Goal: Task Accomplishment & Management: Manage account settings

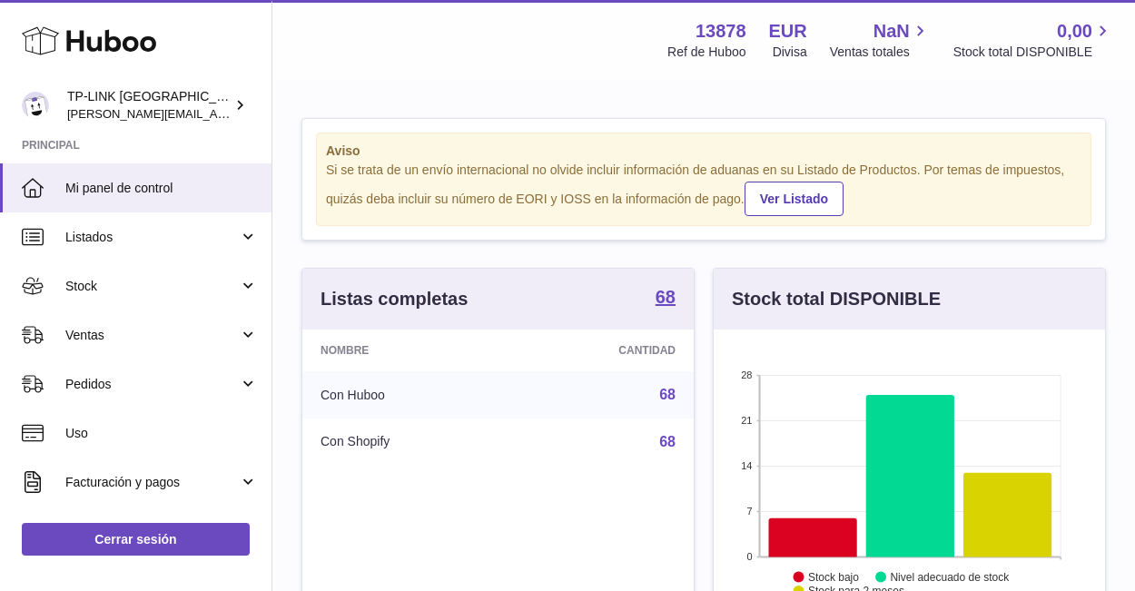
scroll to position [283, 391]
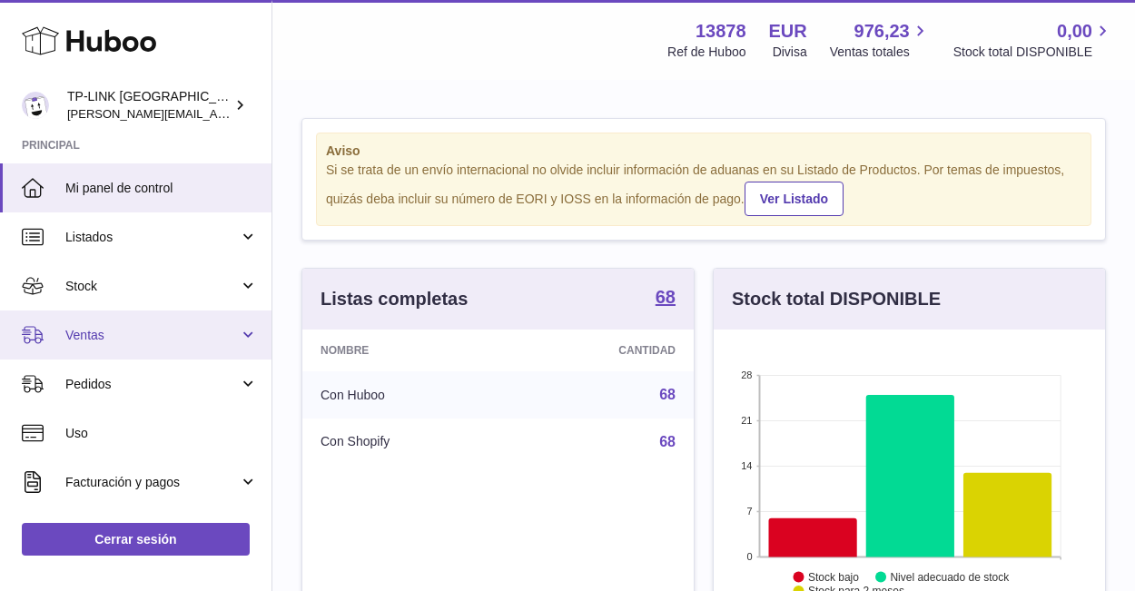
click at [241, 338] on link "Ventas" at bounding box center [136, 335] width 272 height 49
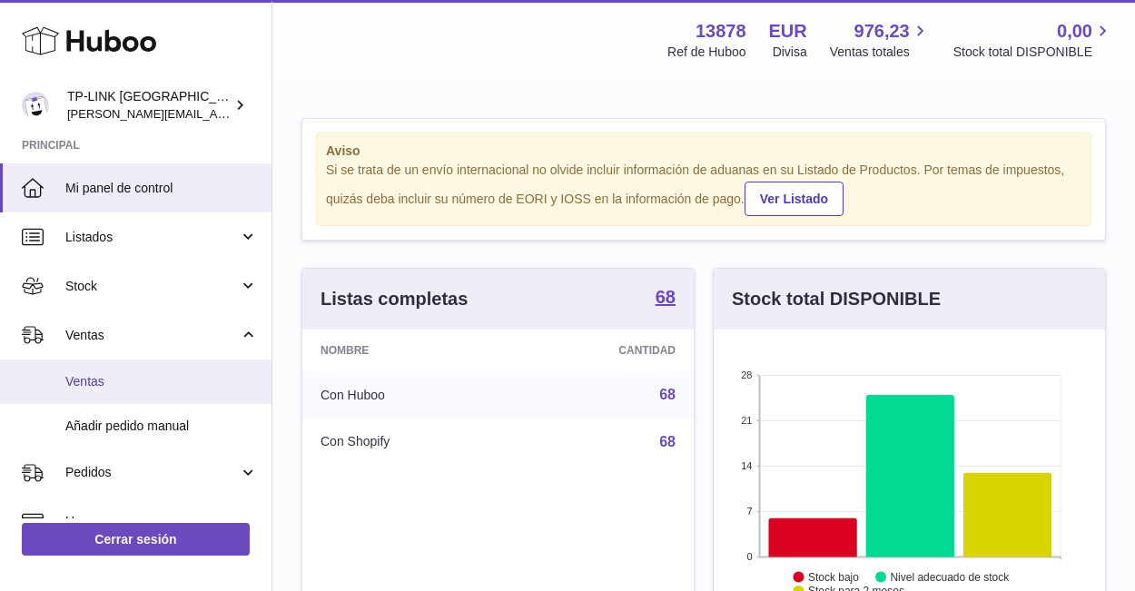
click at [177, 382] on span "Ventas" at bounding box center [161, 381] width 193 height 17
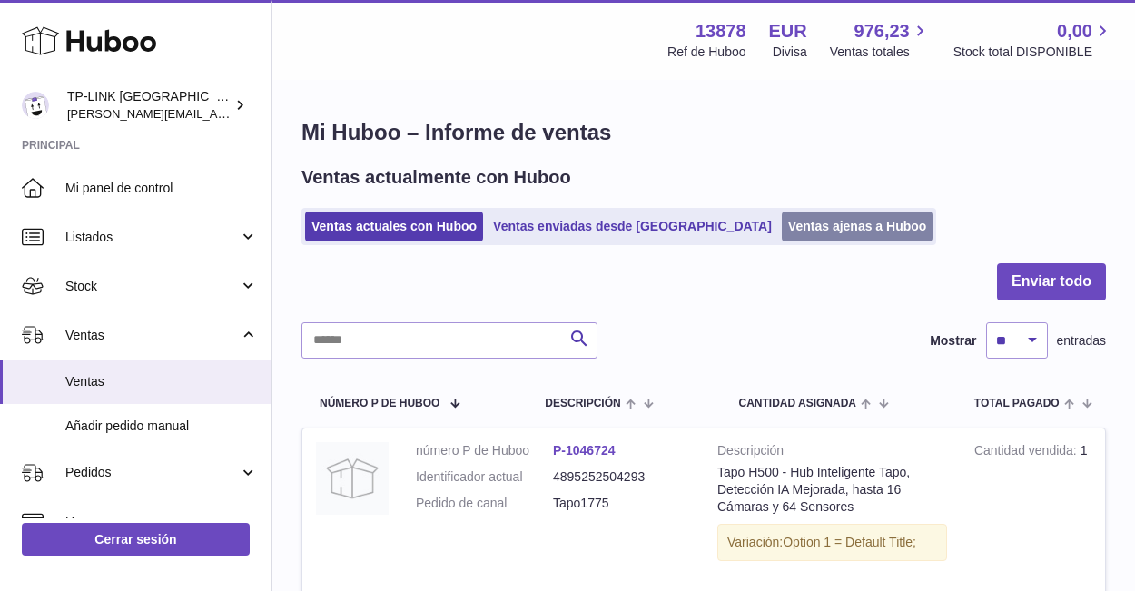
click at [782, 219] on link "Ventas ajenas a Huboo" at bounding box center [858, 227] width 152 height 30
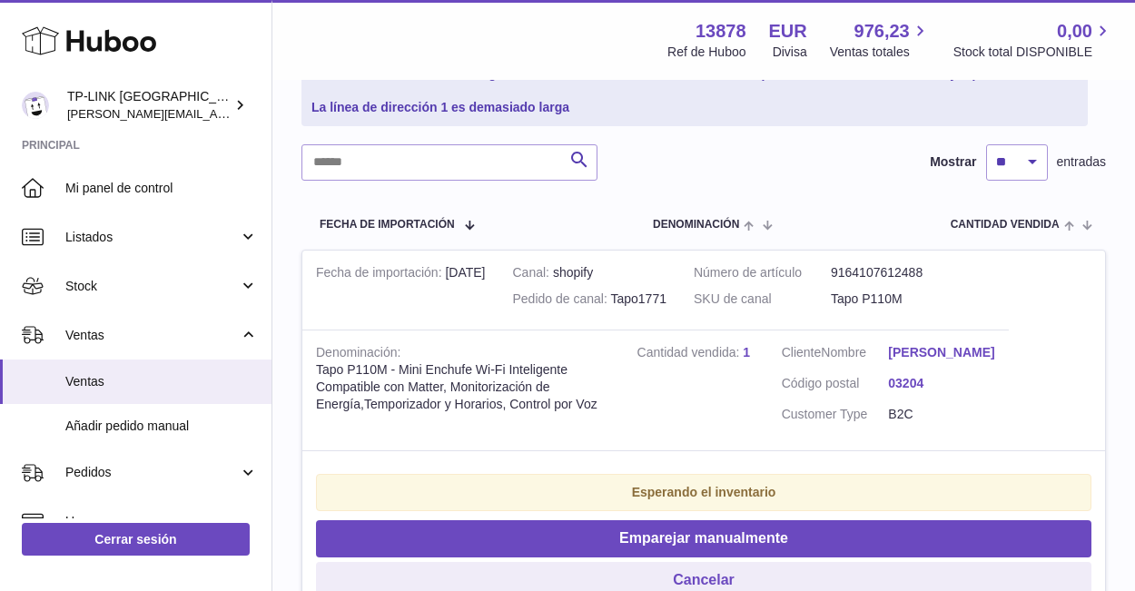
scroll to position [272, 0]
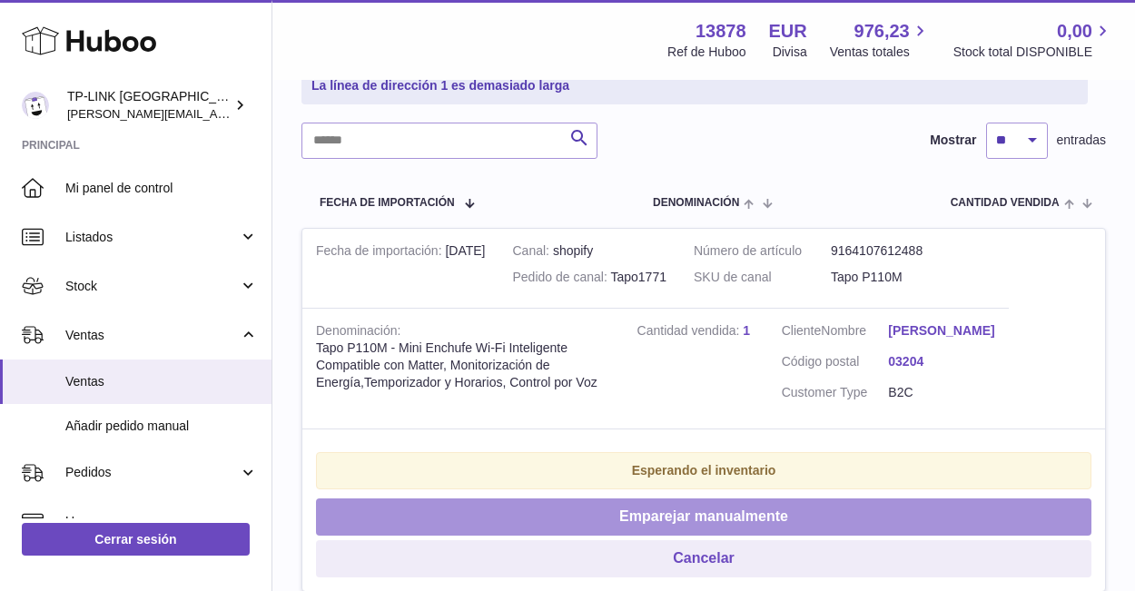
click at [718, 532] on button "Emparejar manualmente" at bounding box center [704, 517] width 776 height 37
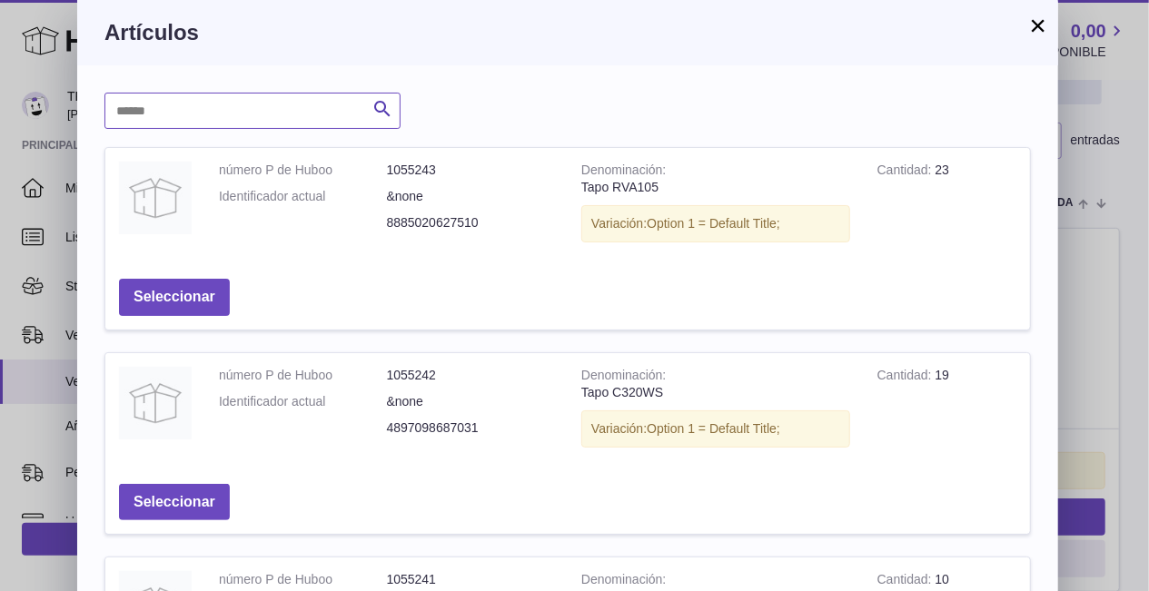
click at [262, 108] on input "text" at bounding box center [252, 111] width 296 height 36
type input "*****"
click at [380, 111] on icon "submit" at bounding box center [382, 109] width 22 height 23
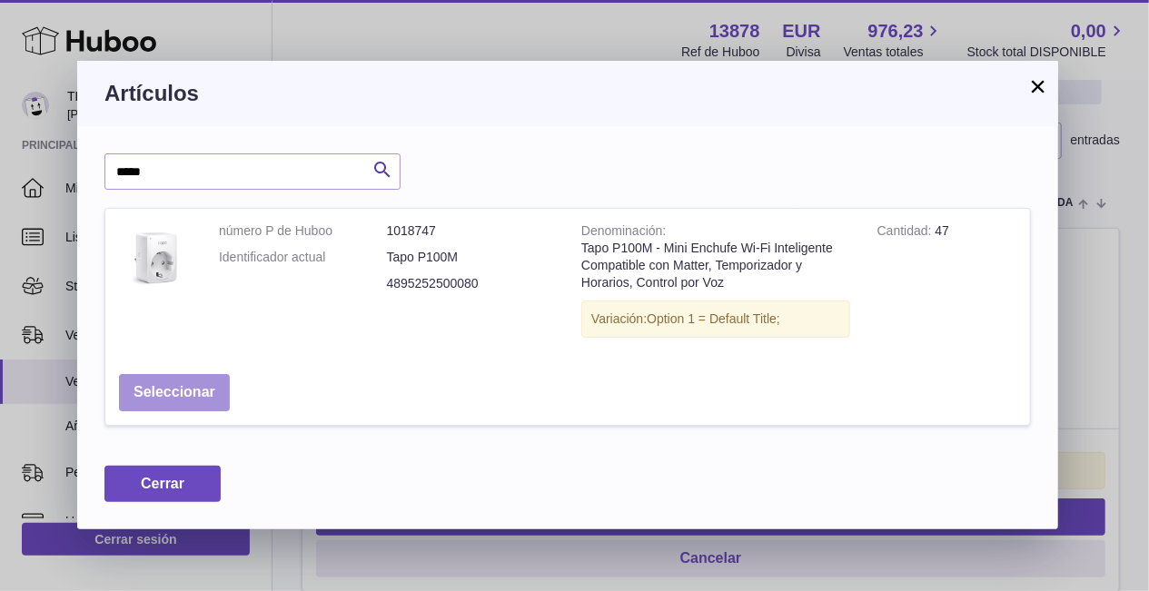
click at [192, 389] on button "Seleccionar" at bounding box center [174, 392] width 111 height 37
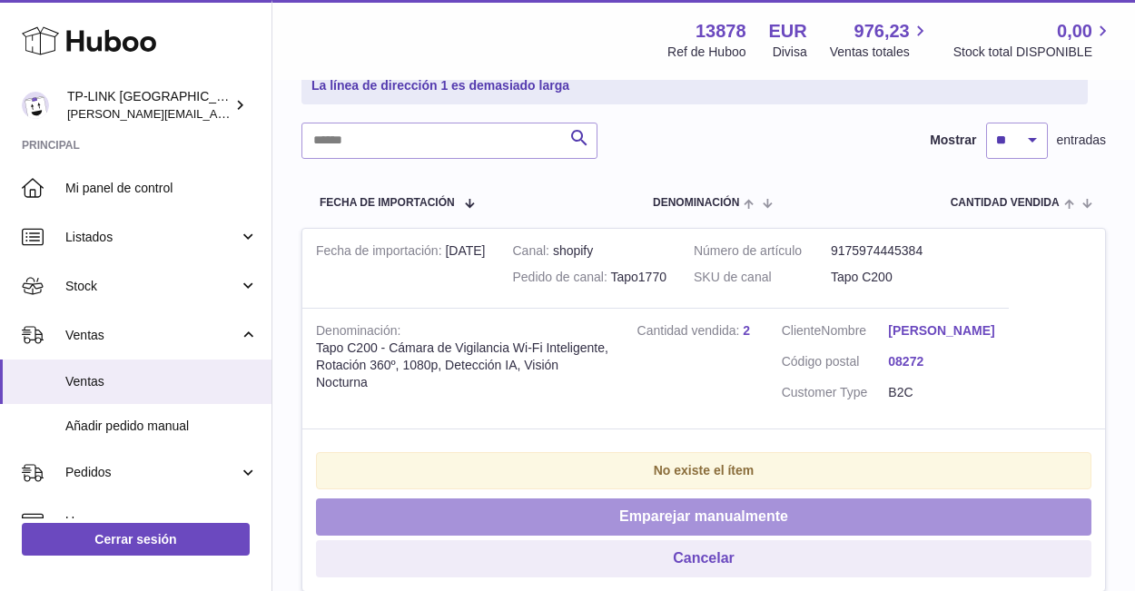
click at [688, 525] on button "Emparejar manualmente" at bounding box center [704, 517] width 776 height 37
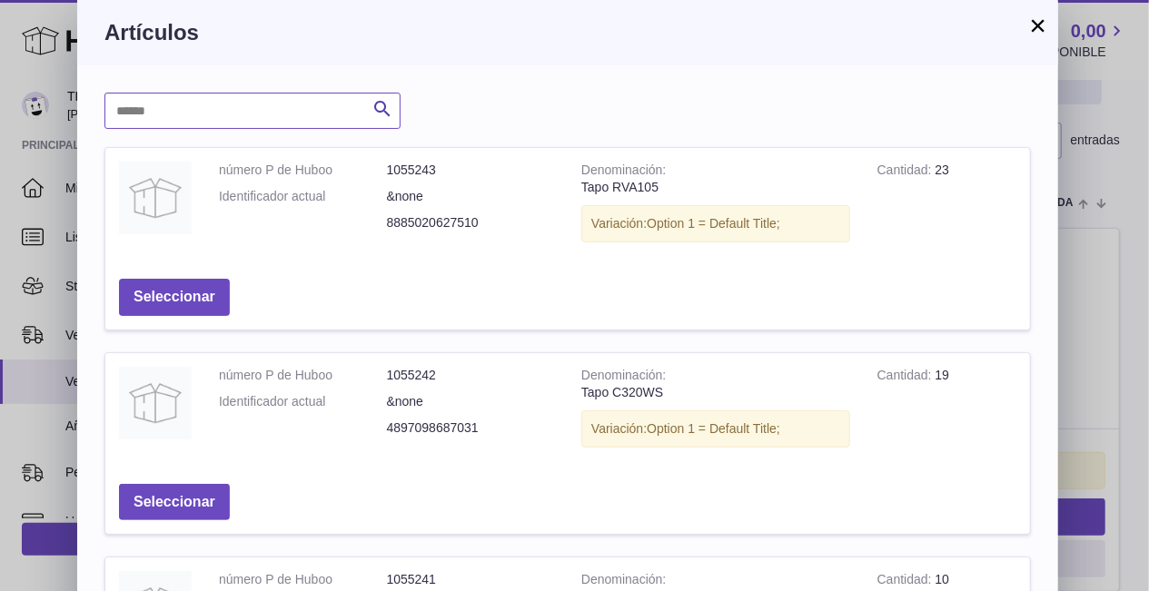
click at [272, 99] on input "text" at bounding box center [252, 111] width 296 height 36
type input "****"
click at [382, 109] on icon "submit" at bounding box center [382, 109] width 22 height 23
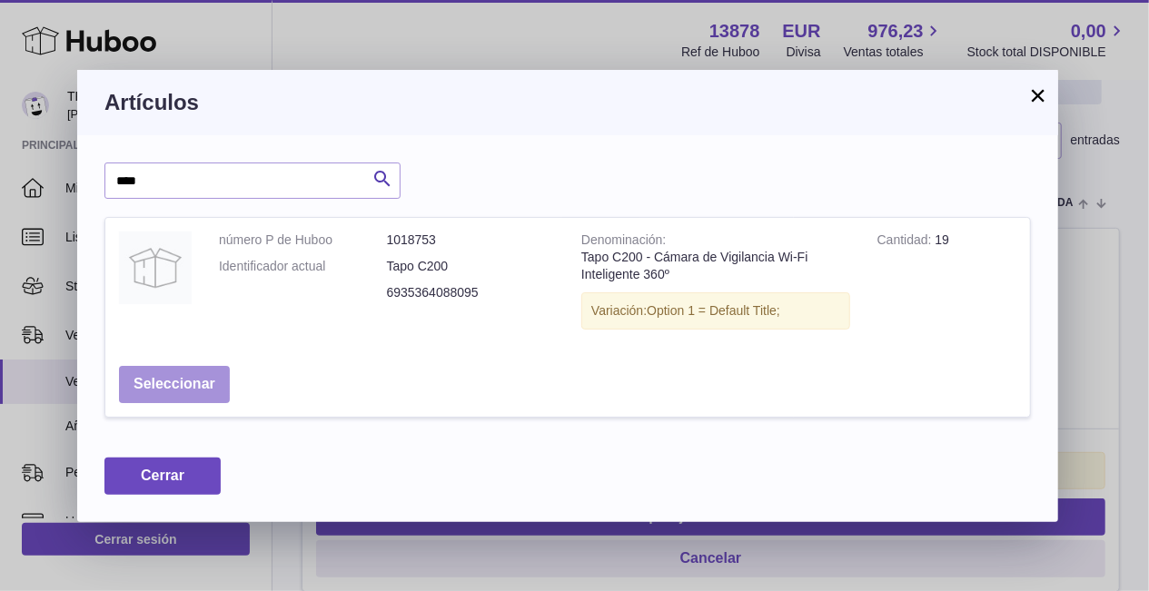
click at [160, 380] on button "Seleccionar" at bounding box center [174, 384] width 111 height 37
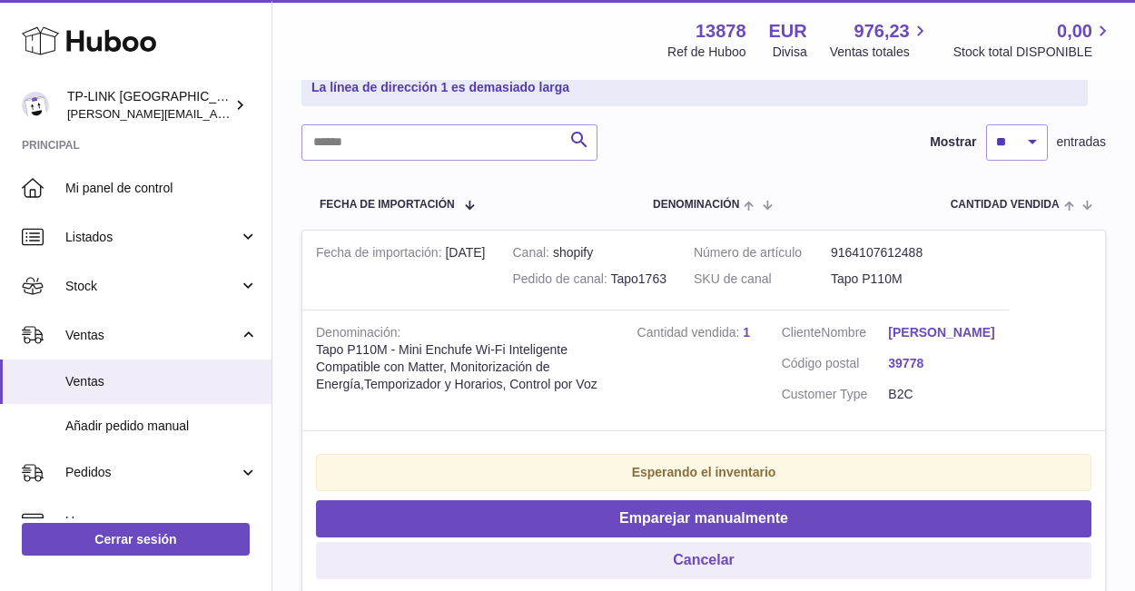
scroll to position [361, 0]
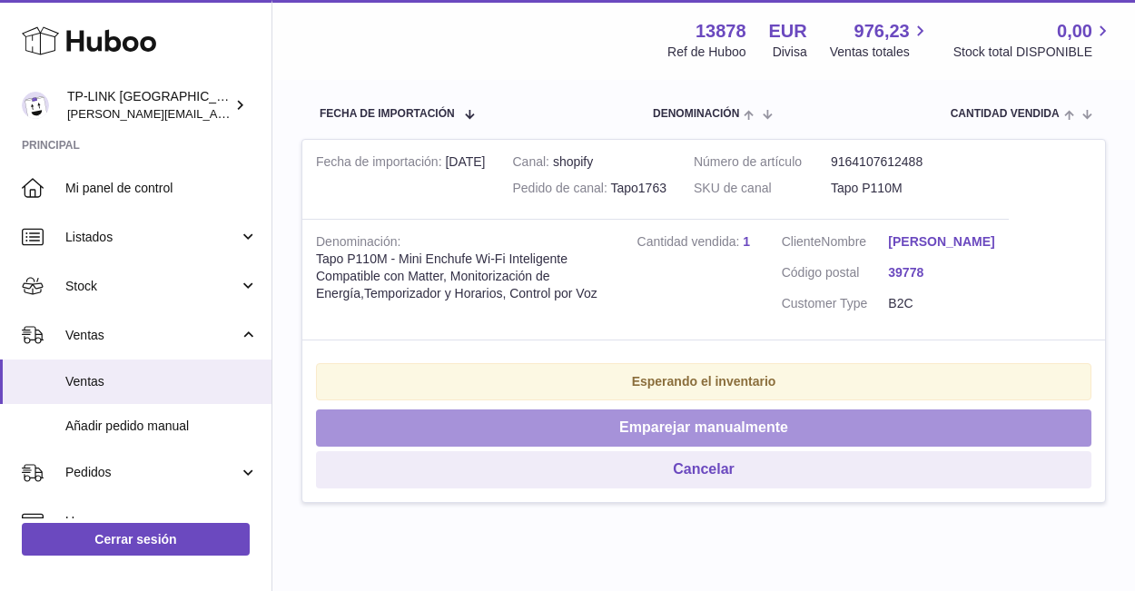
click at [735, 442] on button "Emparejar manualmente" at bounding box center [704, 428] width 776 height 37
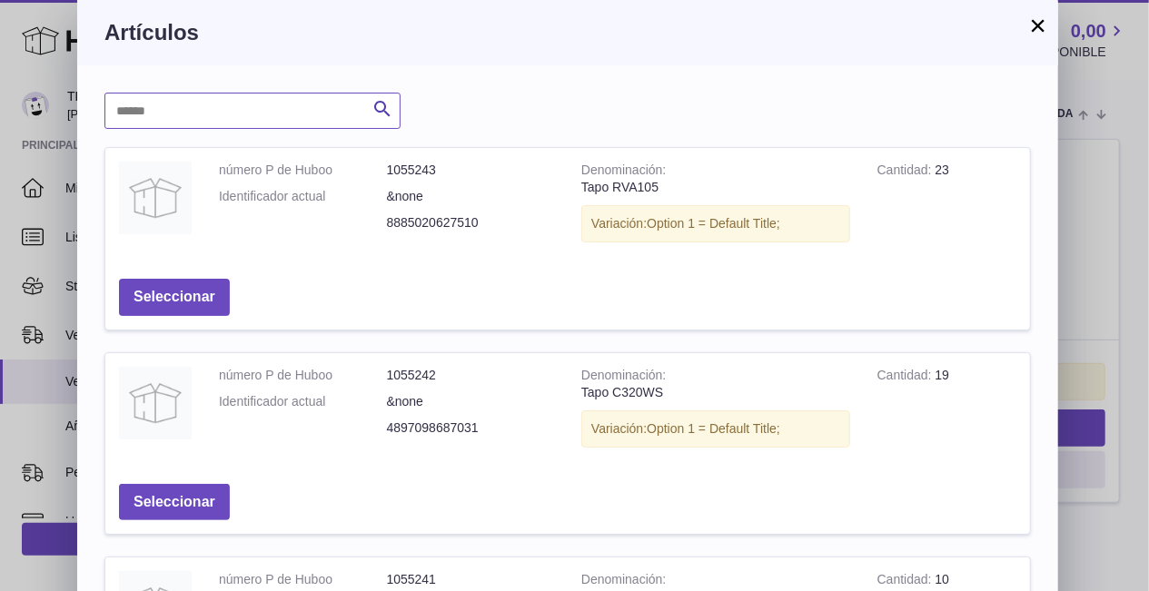
click at [300, 106] on input "text" at bounding box center [252, 111] width 296 height 36
type input "*****"
click at [391, 103] on icon "submit" at bounding box center [382, 109] width 22 height 23
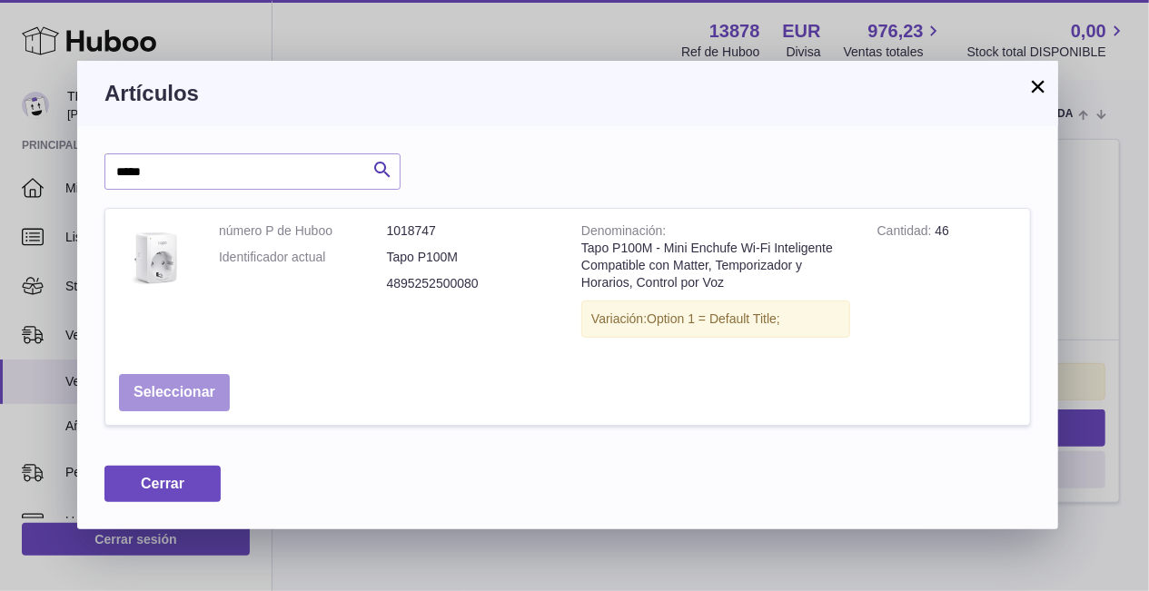
click at [170, 400] on button "Seleccionar" at bounding box center [174, 392] width 111 height 37
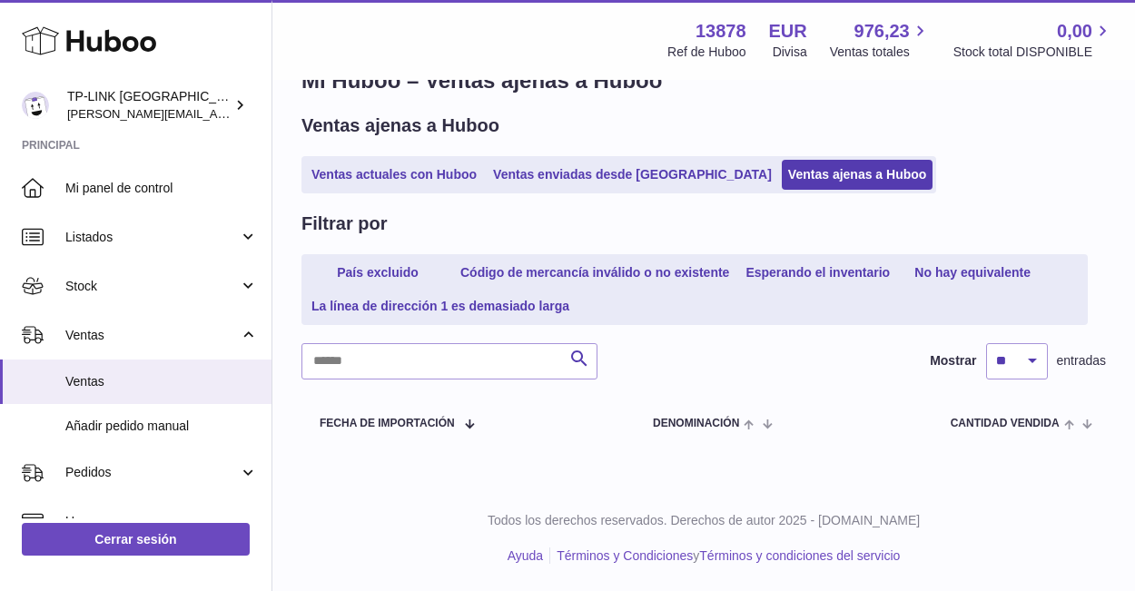
scroll to position [0, 0]
